Goal: Task Accomplishment & Management: Manage account settings

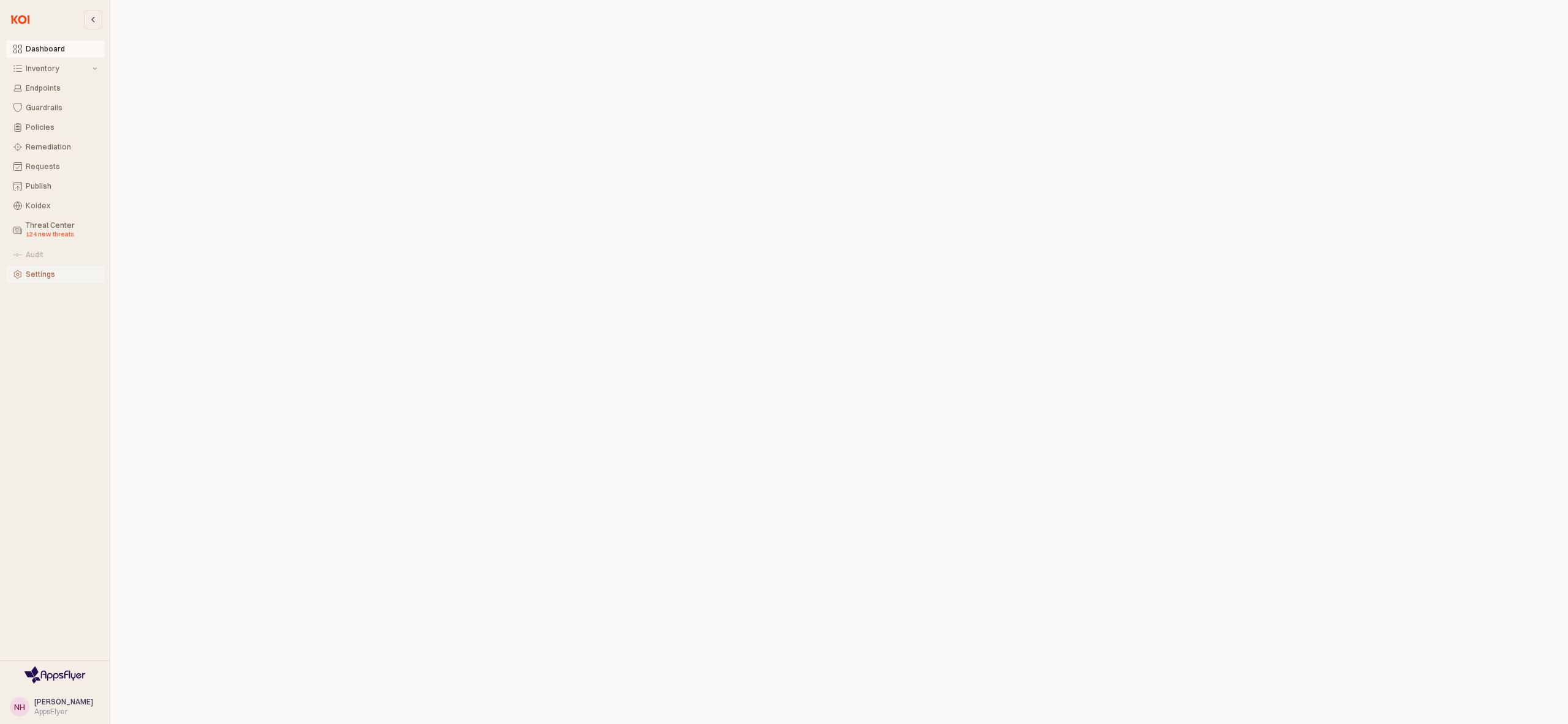
click at [61, 279] on button "Settings" at bounding box center [55, 274] width 99 height 17
click at [615, 10] on div "Deployment" at bounding box center [611, 12] width 42 height 15
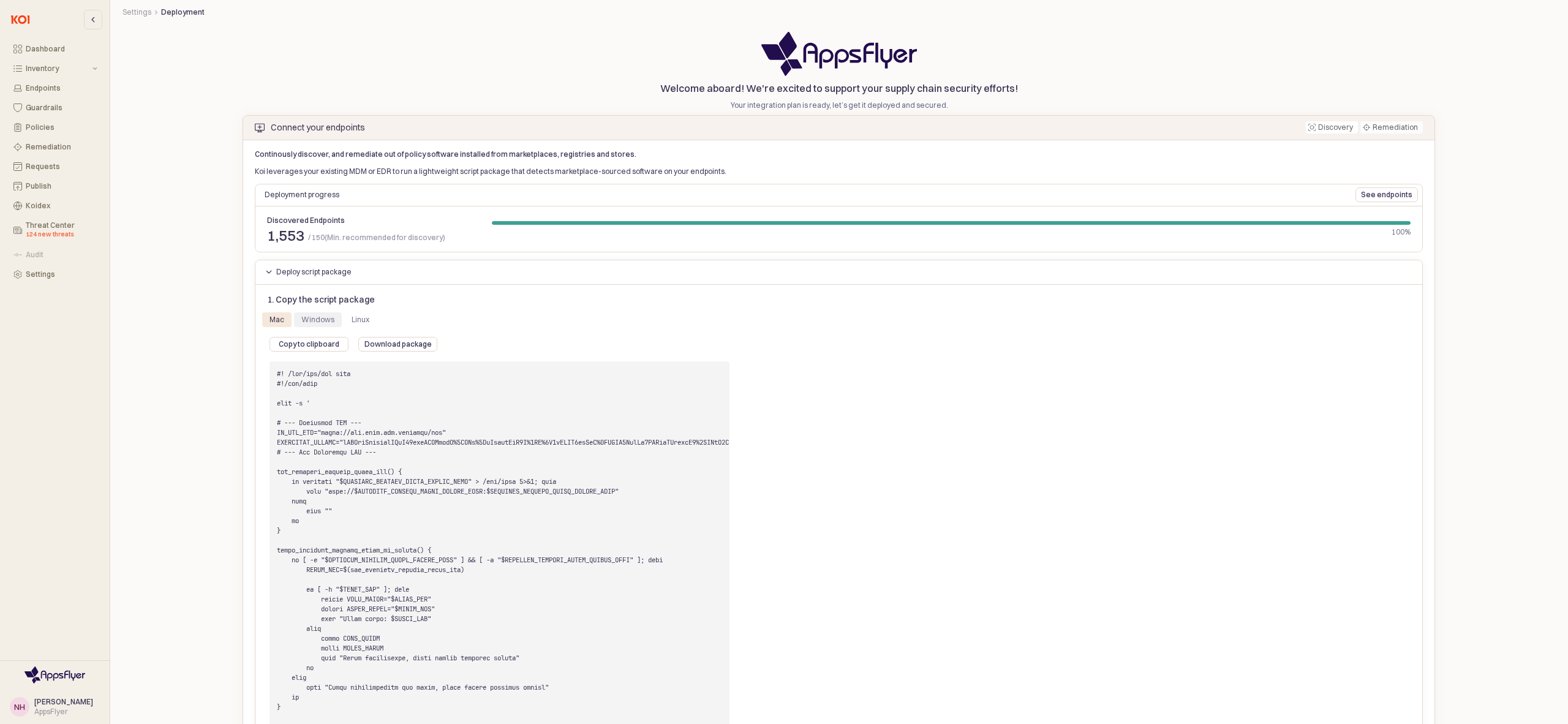
click at [333, 317] on div "Windows" at bounding box center [318, 319] width 48 height 15
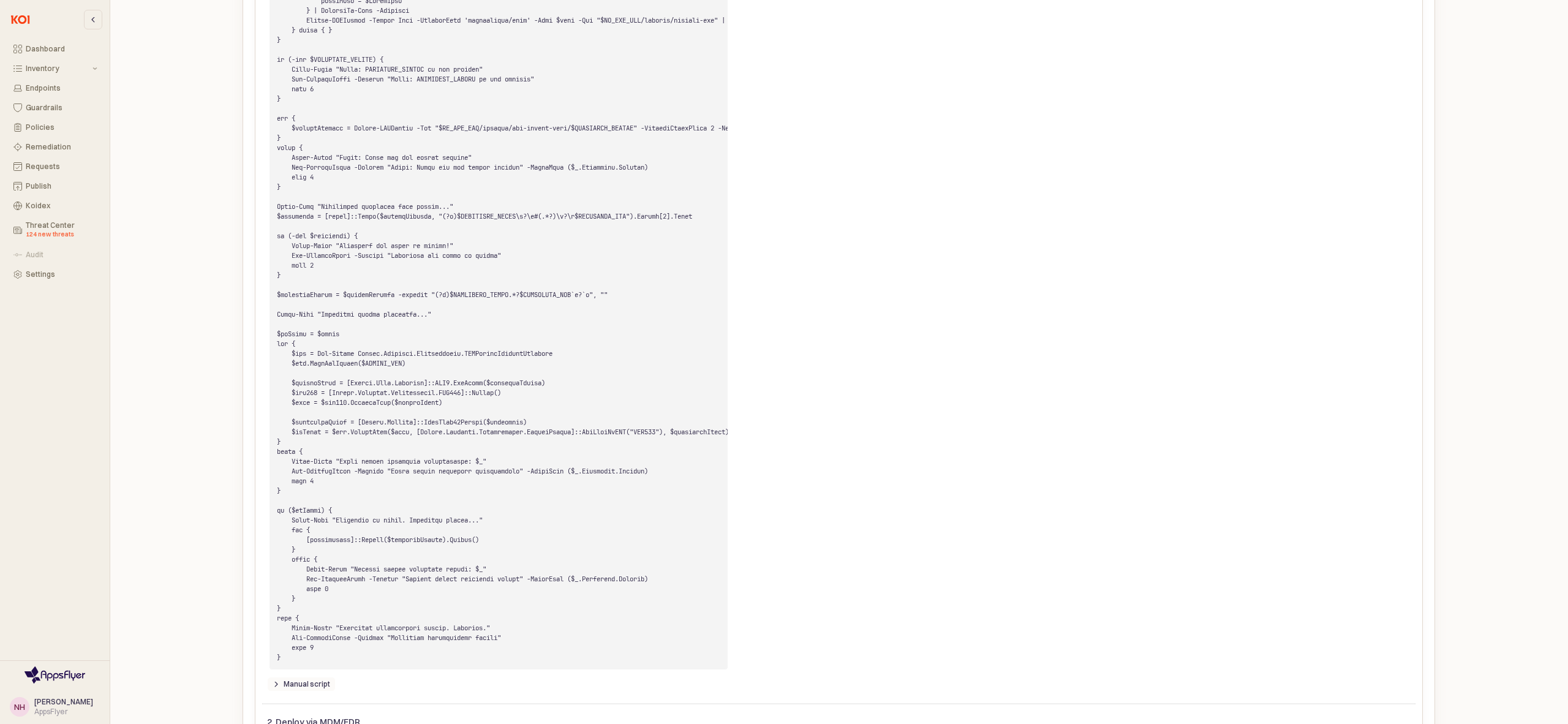
scroll to position [1343, 0]
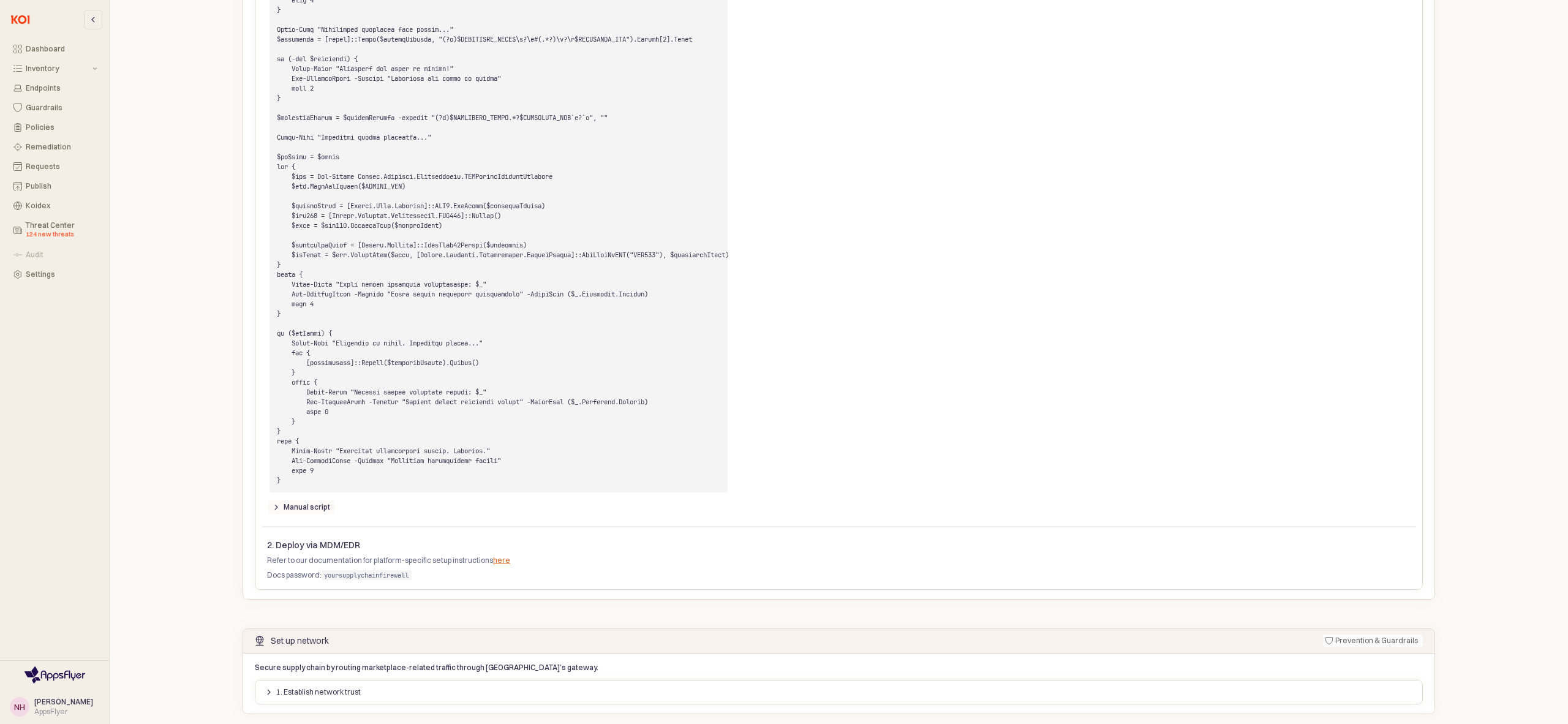
click at [313, 514] on div "Manual script" at bounding box center [301, 507] width 58 height 14
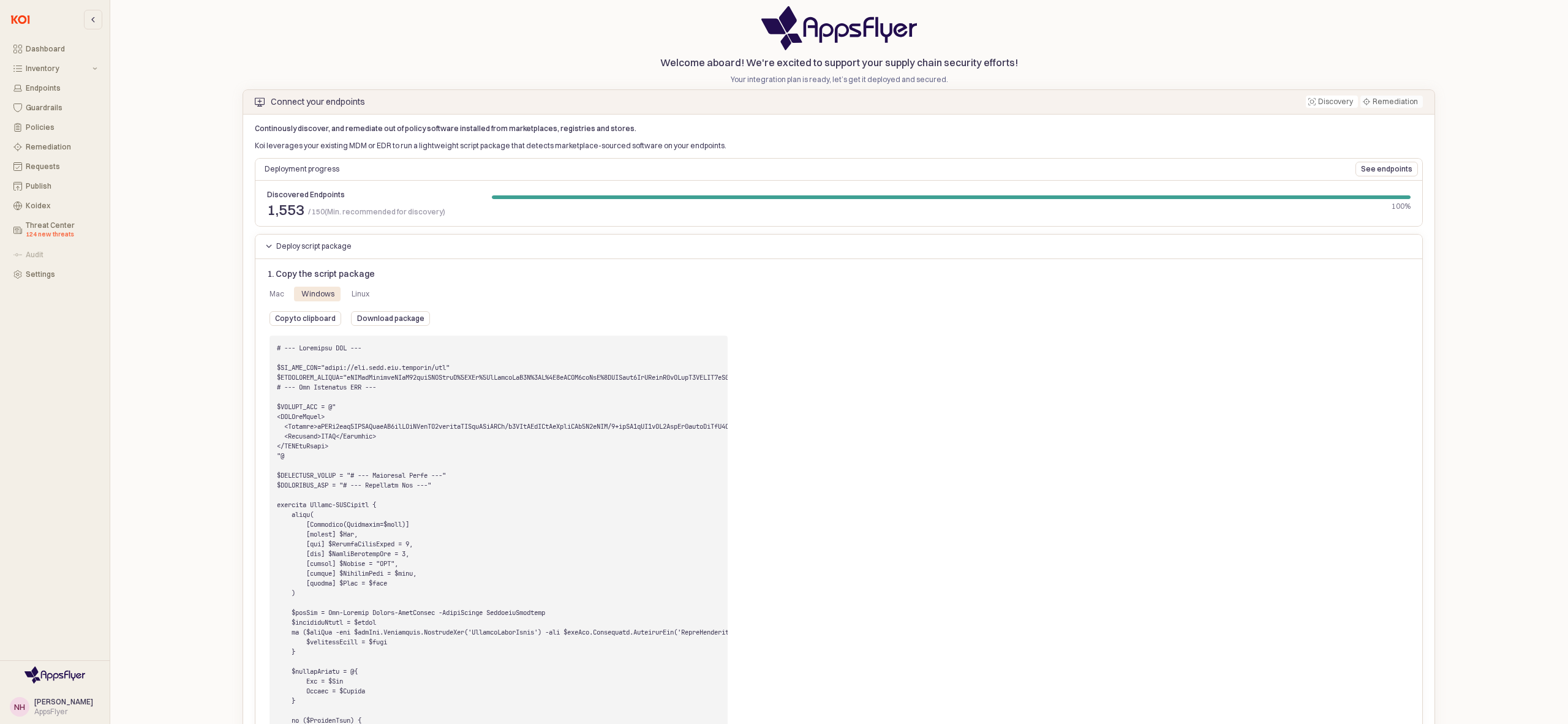
scroll to position [0, 0]
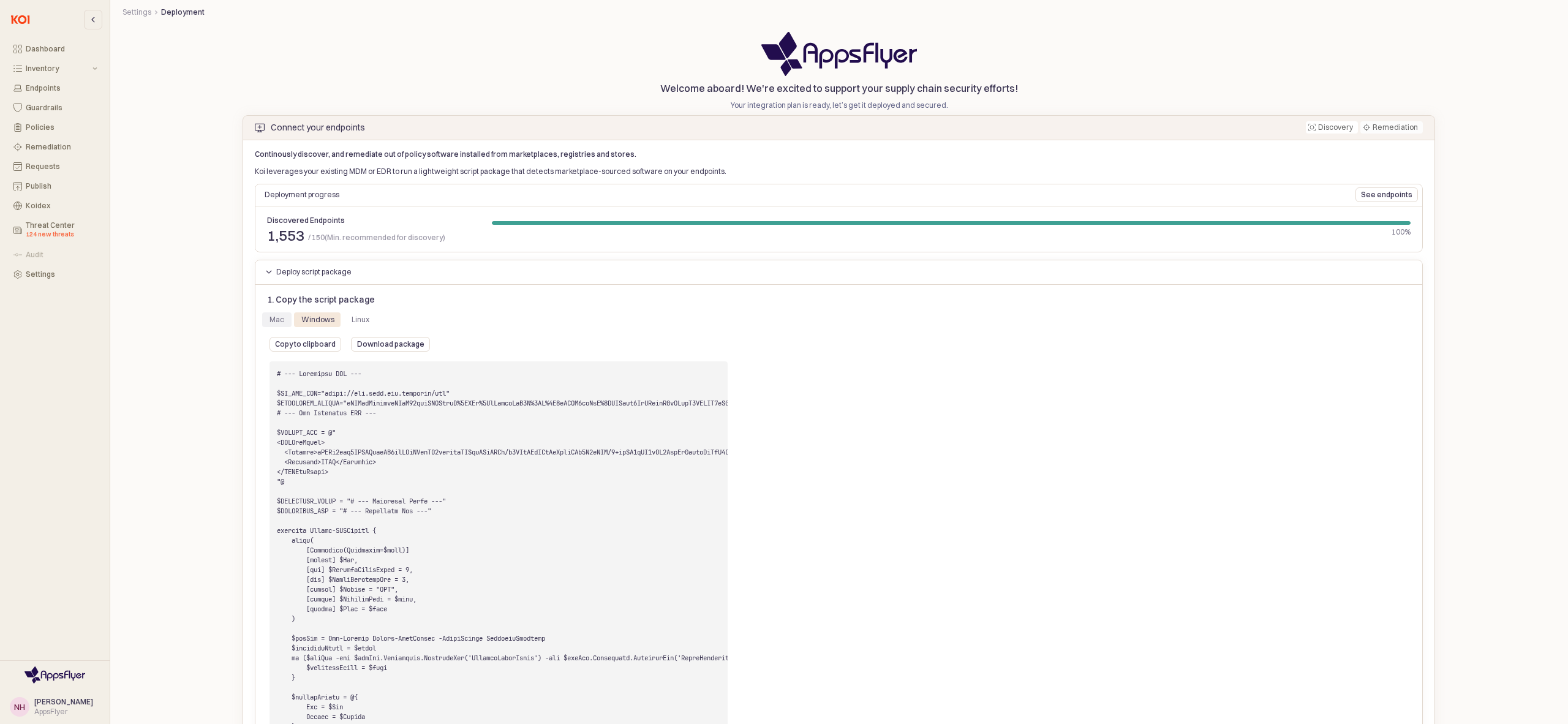
click at [283, 315] on div "Mac" at bounding box center [277, 319] width 15 height 15
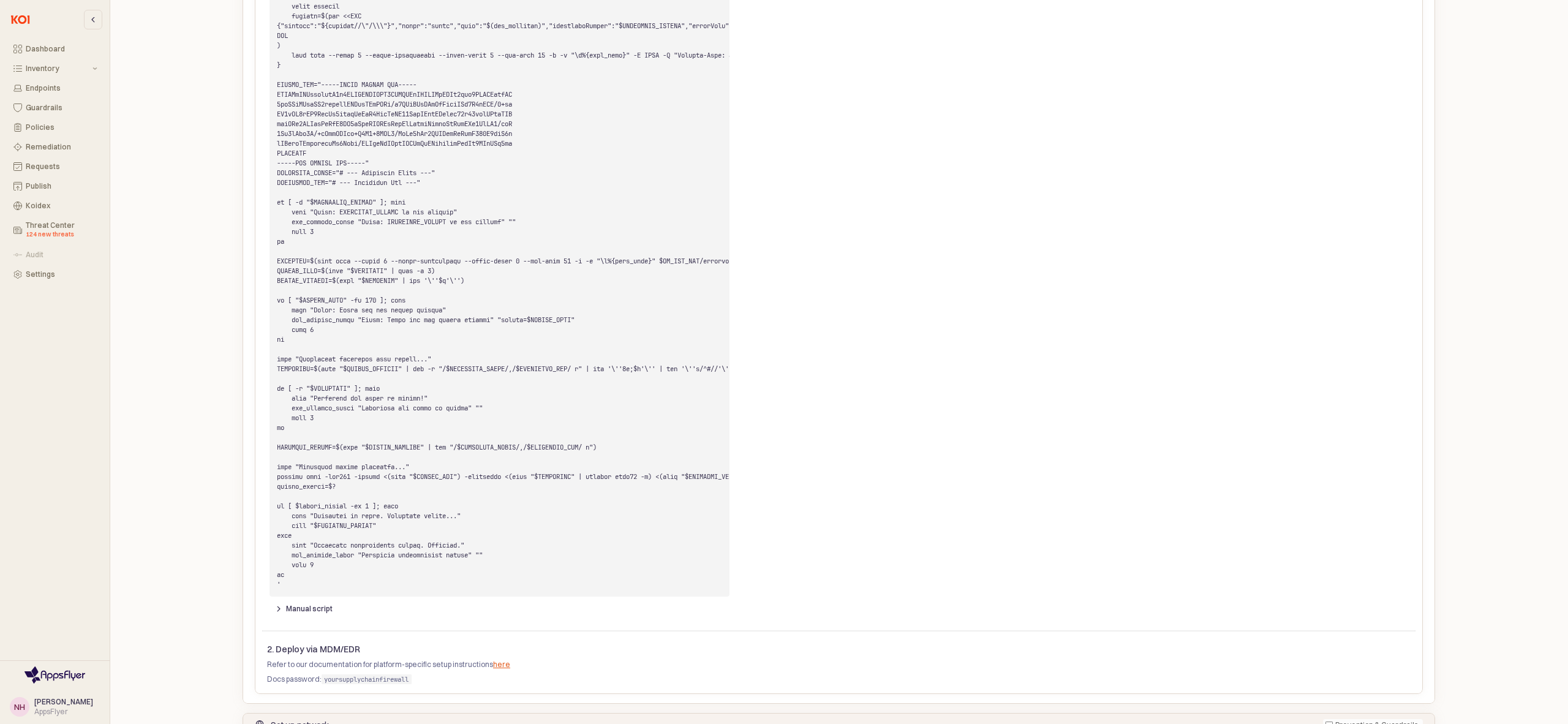
scroll to position [912, 0]
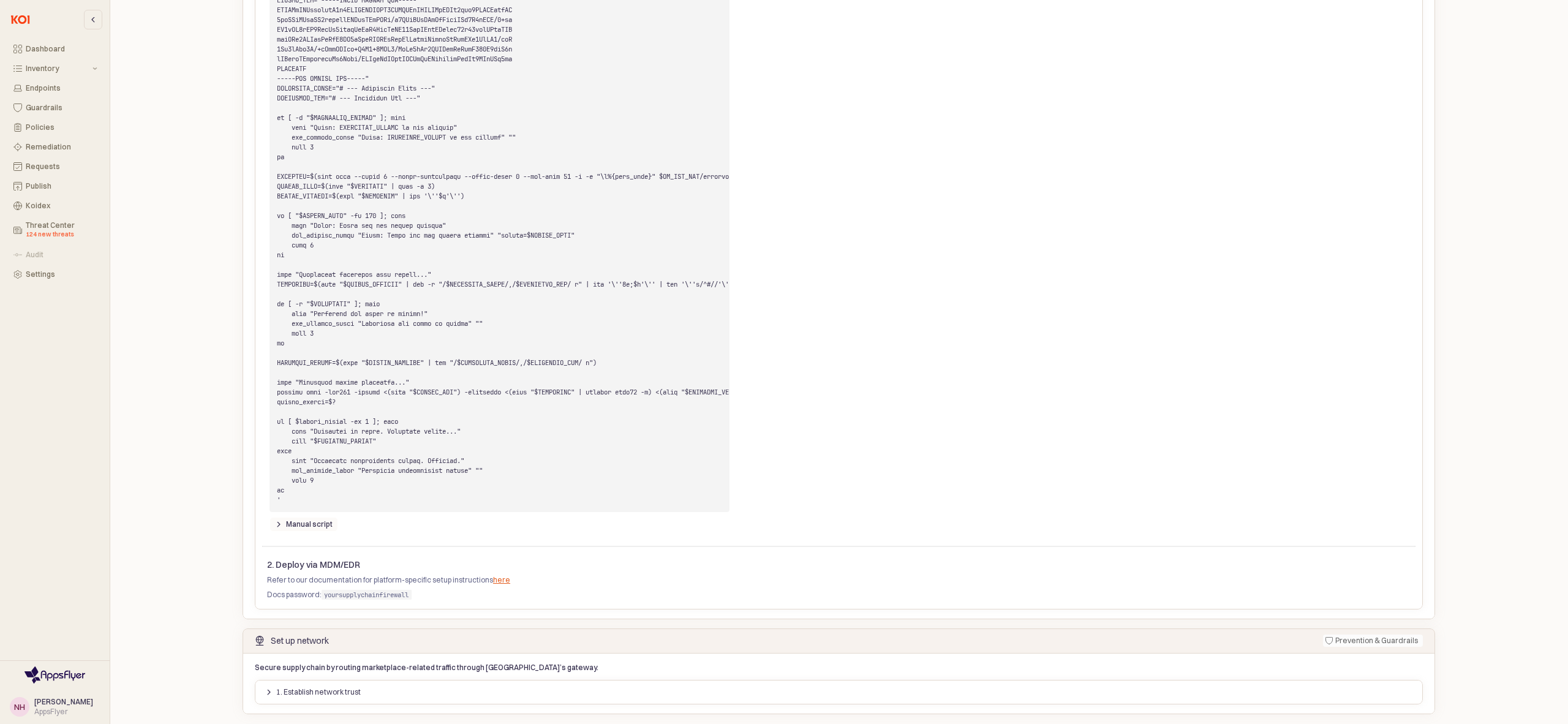
click at [290, 522] on p "Manual script" at bounding box center [309, 524] width 47 height 10
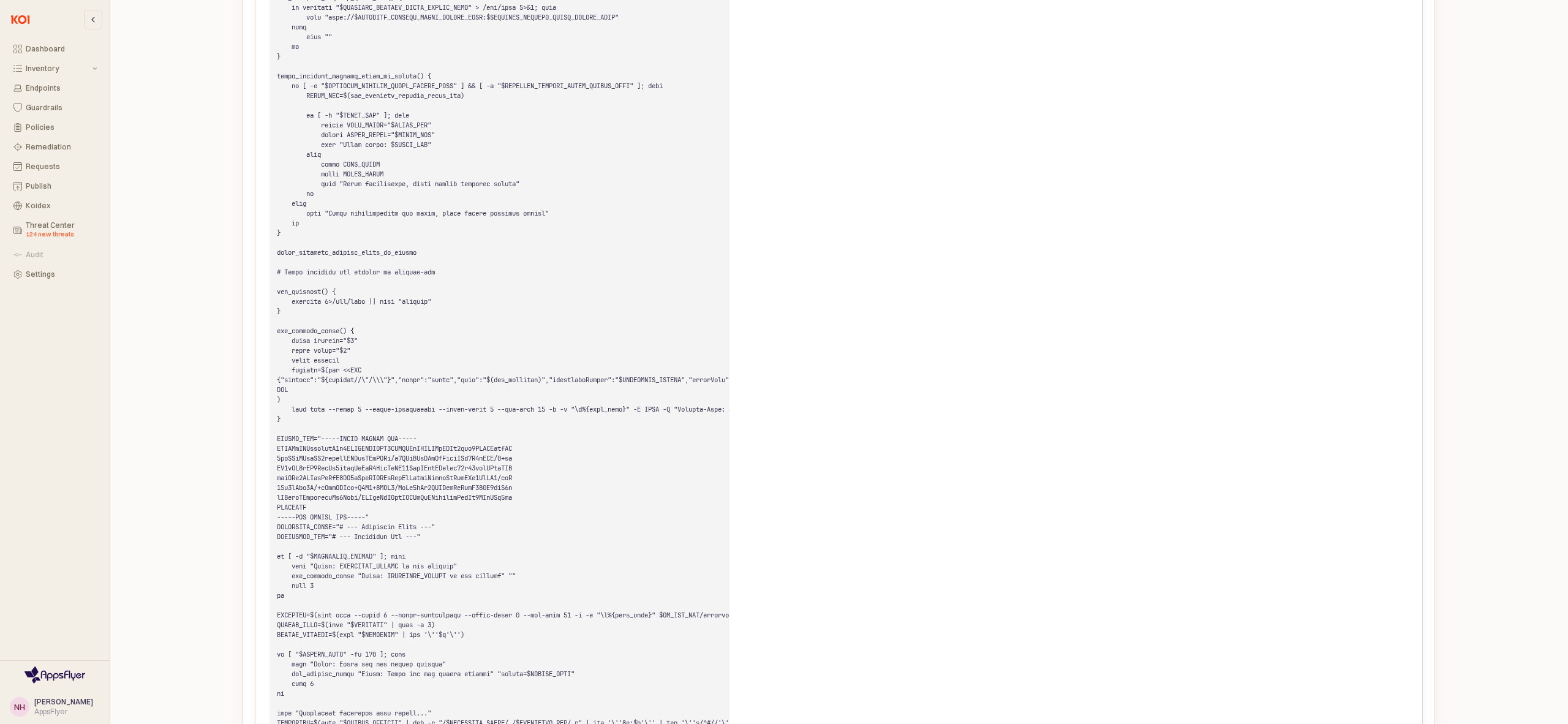
scroll to position [0, 0]
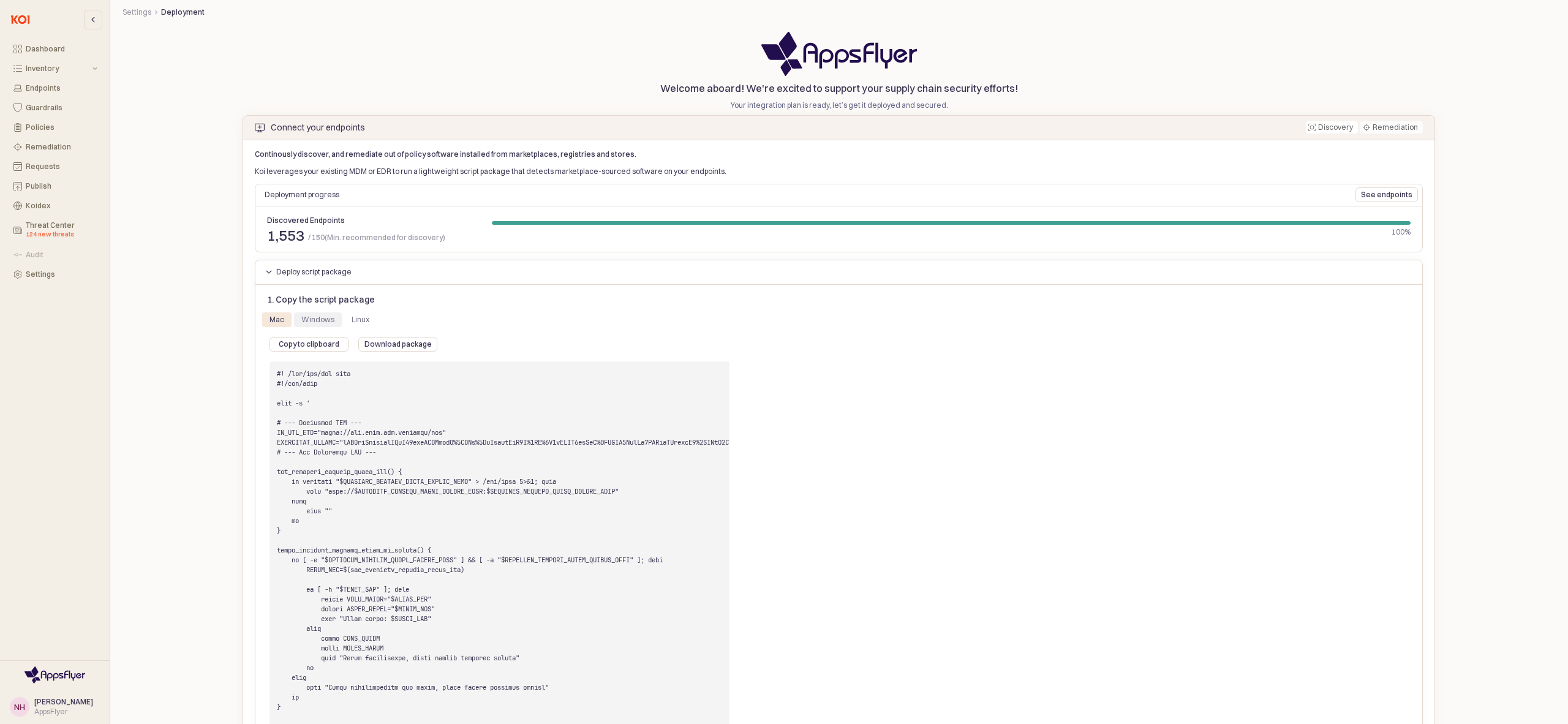
click at [326, 319] on div "Windows" at bounding box center [318, 319] width 33 height 15
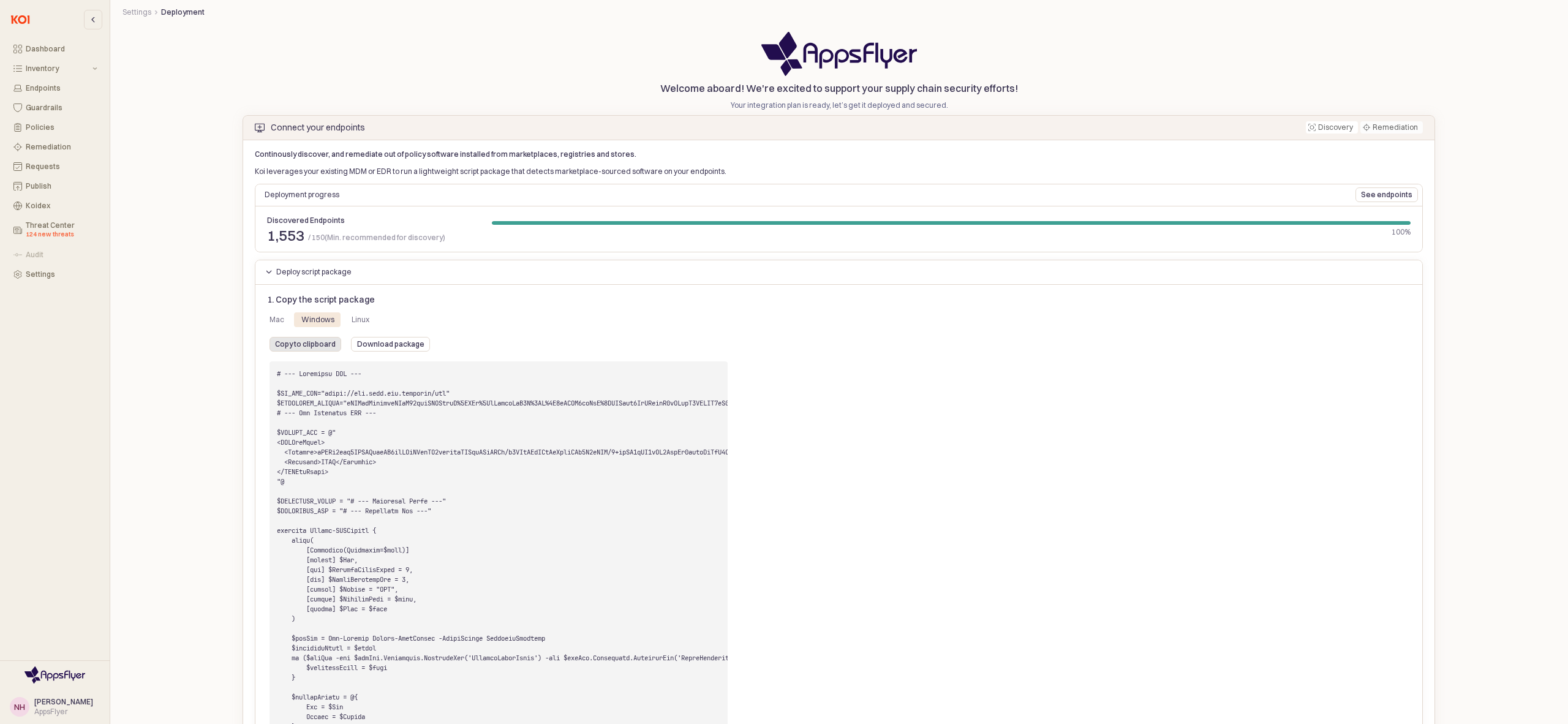
click at [324, 344] on p "Copy to clipboard" at bounding box center [305, 343] width 60 height 10
click at [68, 705] on label "Niv Hovav AppsFlyer" at bounding box center [64, 706] width 59 height 19
click at [26, 270] on div "Settings" at bounding box center [62, 274] width 71 height 8
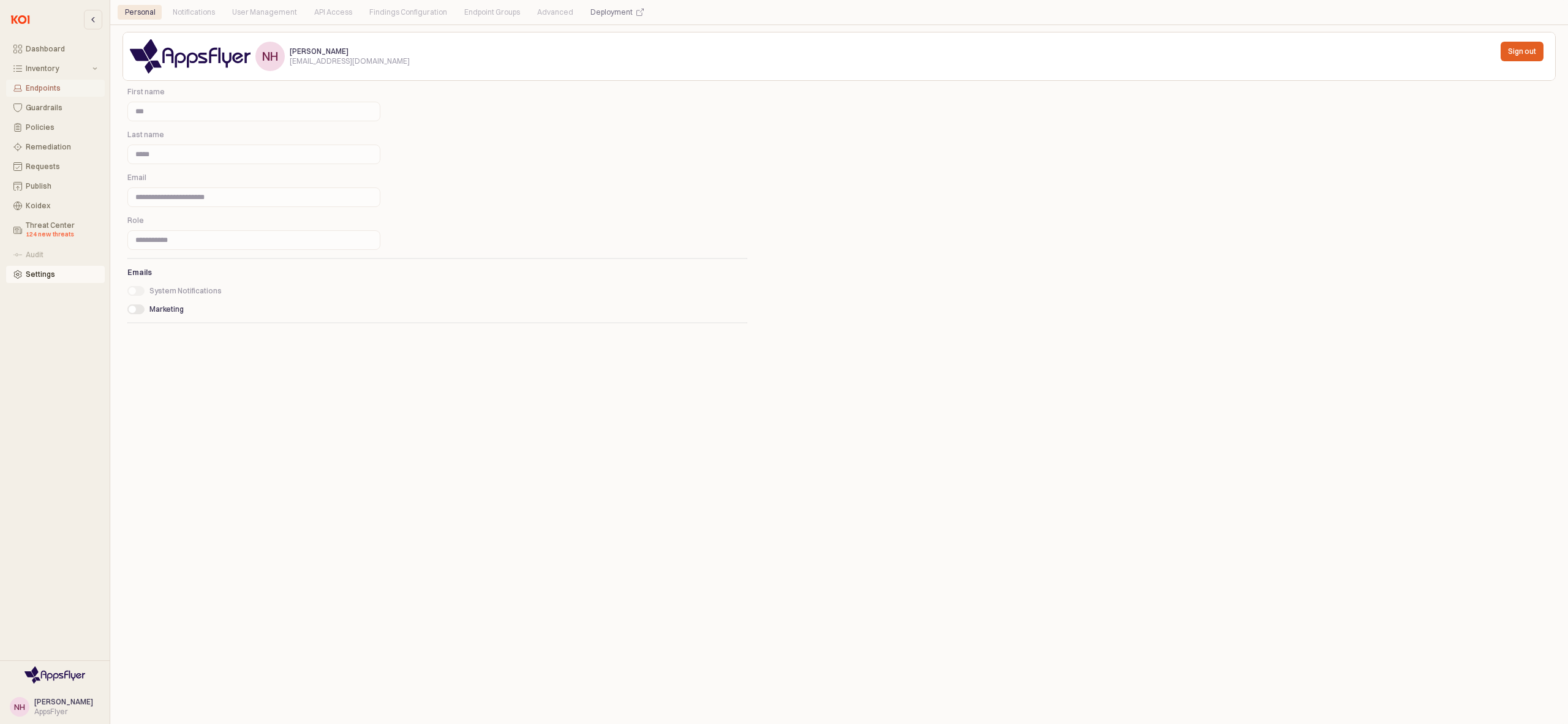
click at [58, 90] on div "Endpoints" at bounding box center [62, 88] width 71 height 8
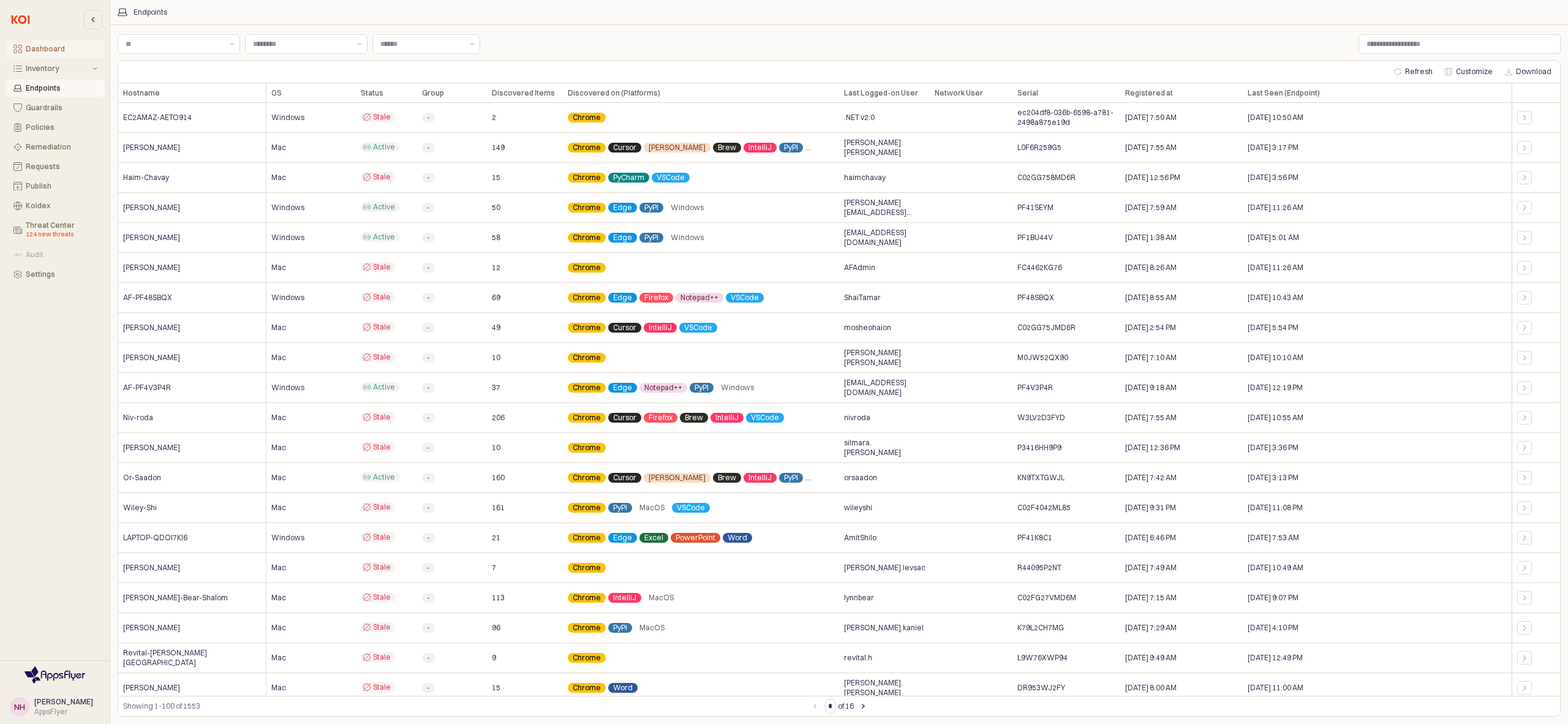
click at [52, 42] on button "Dashboard" at bounding box center [55, 49] width 99 height 17
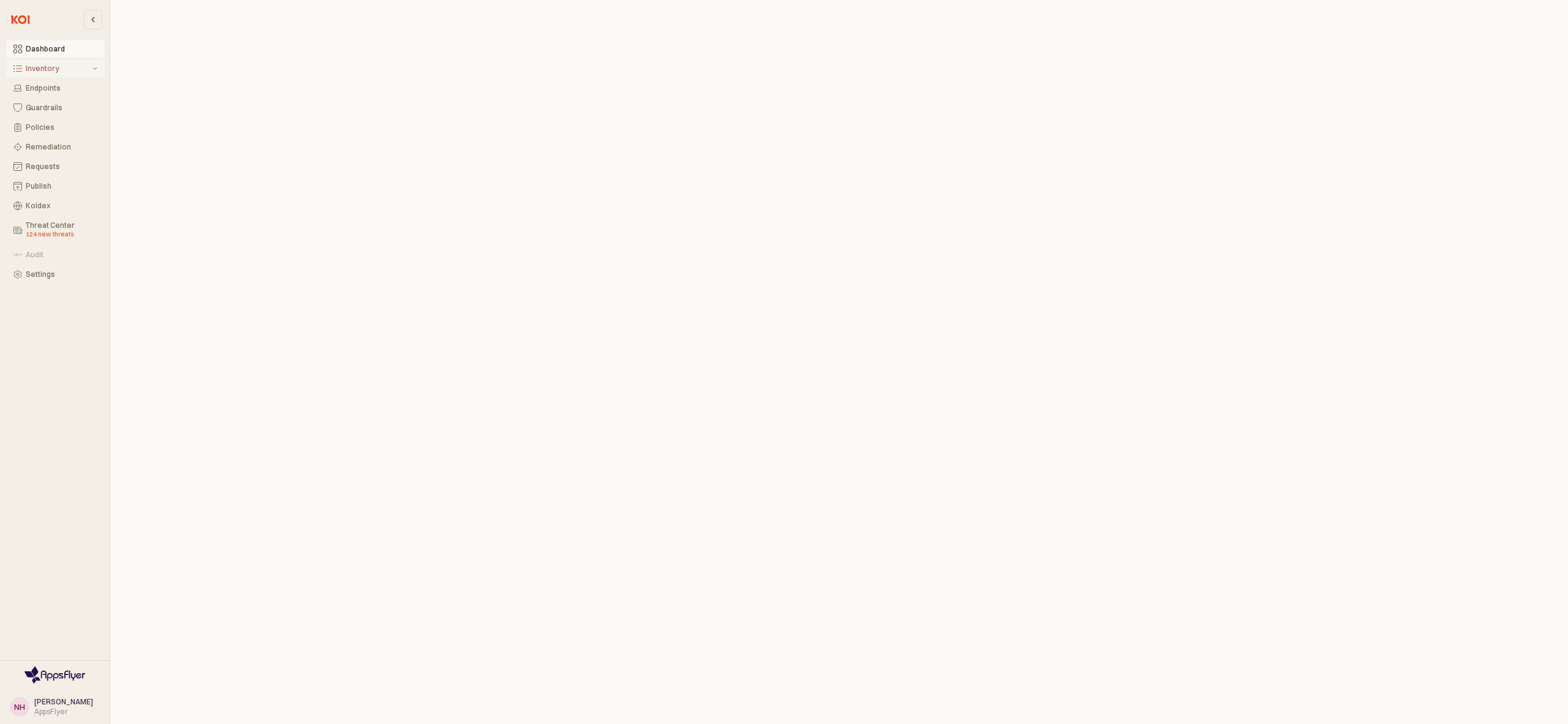
click at [55, 71] on div "Inventory" at bounding box center [58, 68] width 64 height 8
click at [47, 188] on div "Publish" at bounding box center [62, 186] width 71 height 8
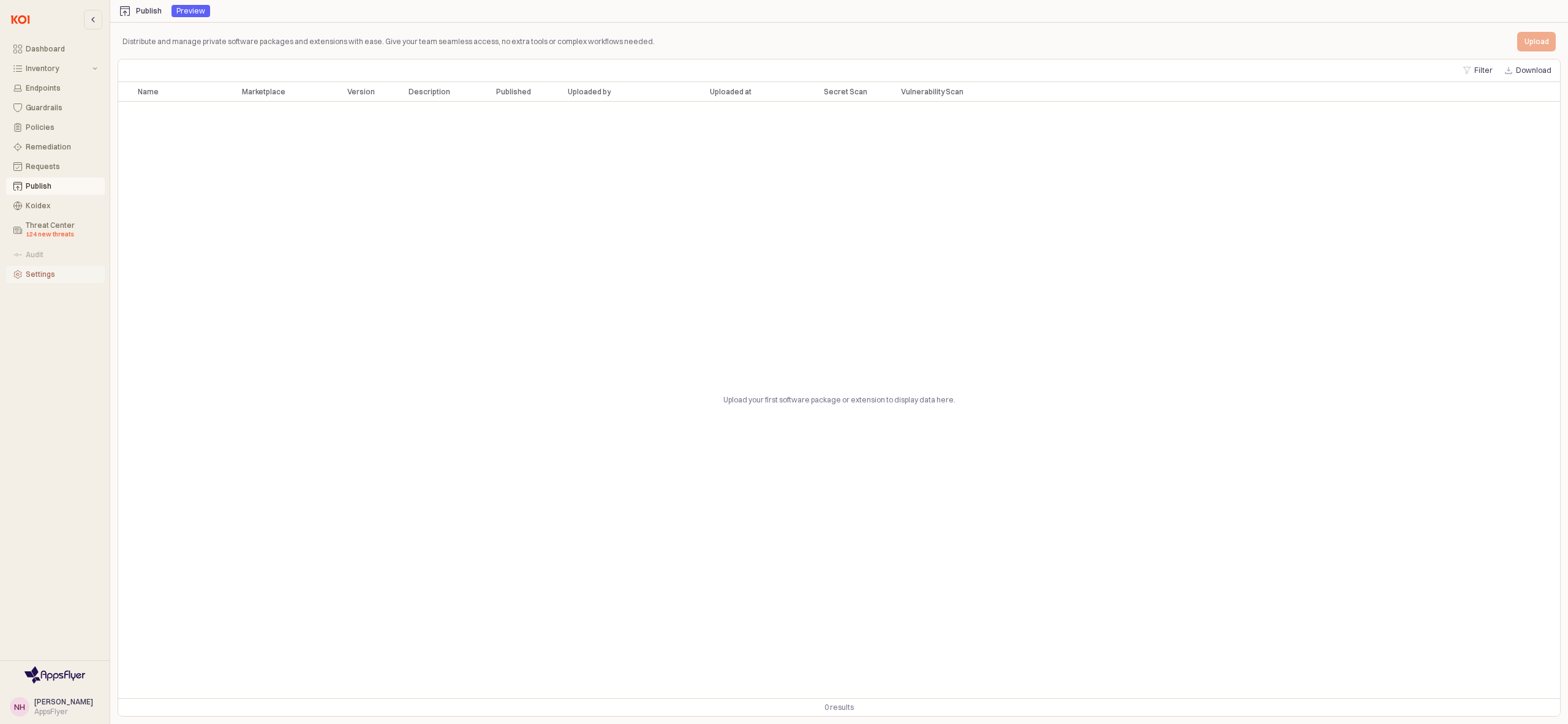
click at [48, 274] on div "Settings" at bounding box center [62, 274] width 71 height 8
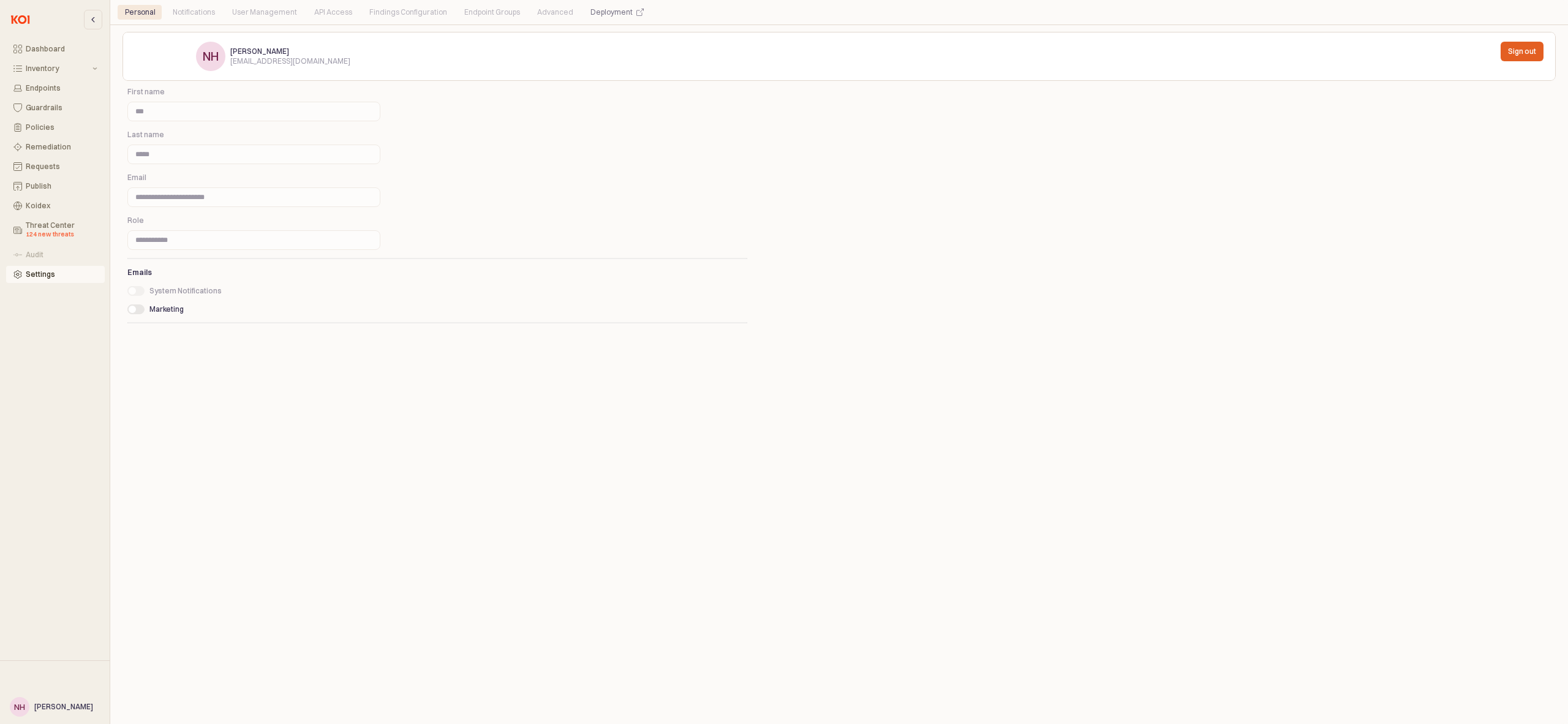
click at [48, 708] on span "[PERSON_NAME]" at bounding box center [64, 706] width 59 height 9
